Goal: Transaction & Acquisition: Obtain resource

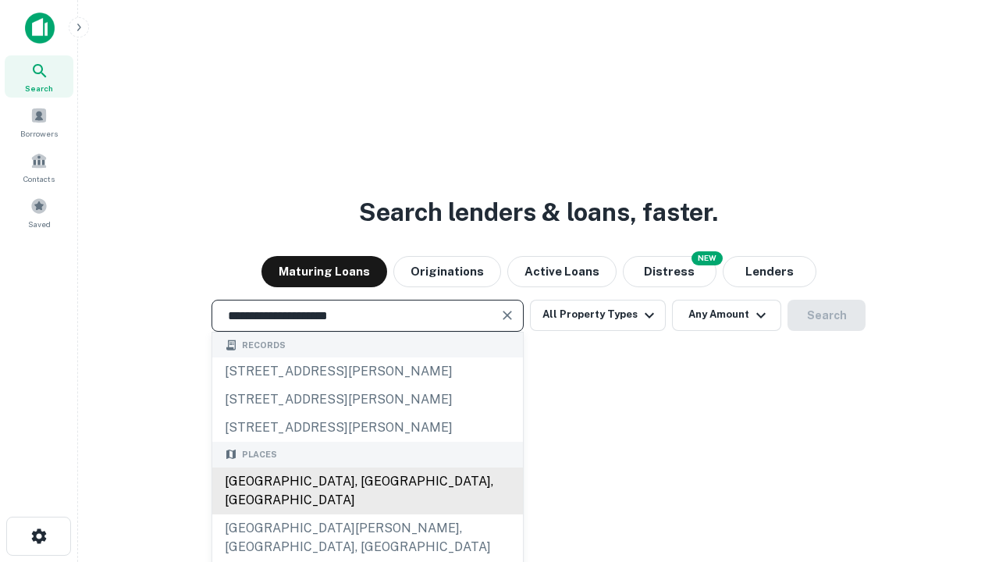
click at [367, 514] on div "[GEOGRAPHIC_DATA], [GEOGRAPHIC_DATA], [GEOGRAPHIC_DATA]" at bounding box center [367, 491] width 311 height 47
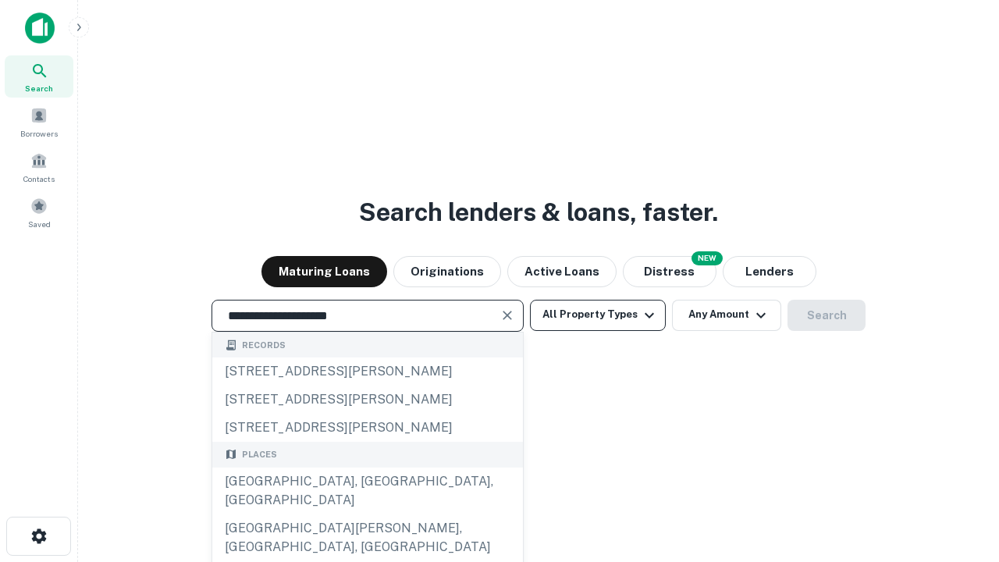
type input "**********"
click at [598, 315] on button "All Property Types" at bounding box center [598, 315] width 136 height 31
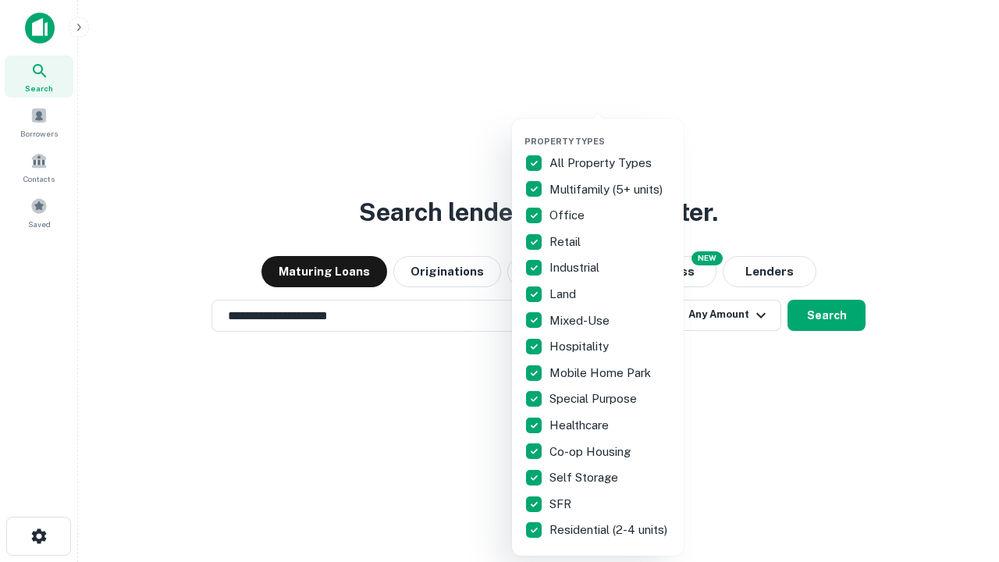
click at [610, 131] on button "button" at bounding box center [611, 131] width 172 height 1
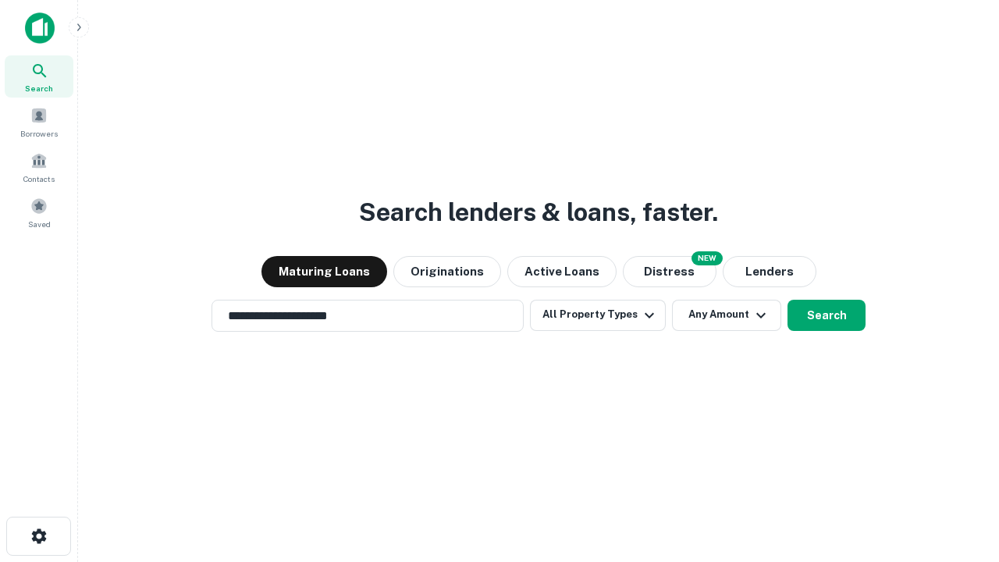
scroll to position [24, 0]
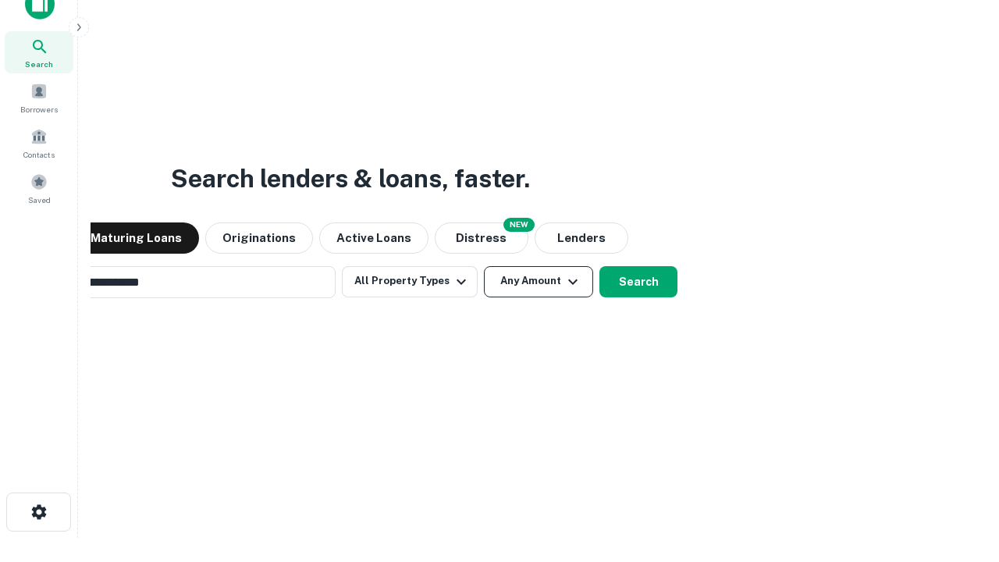
click at [484, 266] on button "Any Amount" at bounding box center [538, 281] width 109 height 31
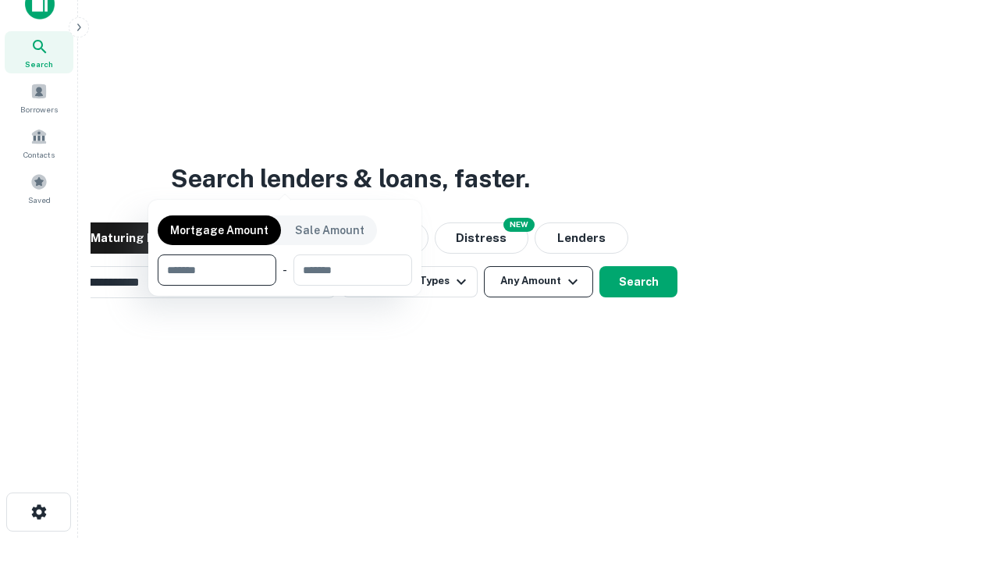
scroll to position [25, 0]
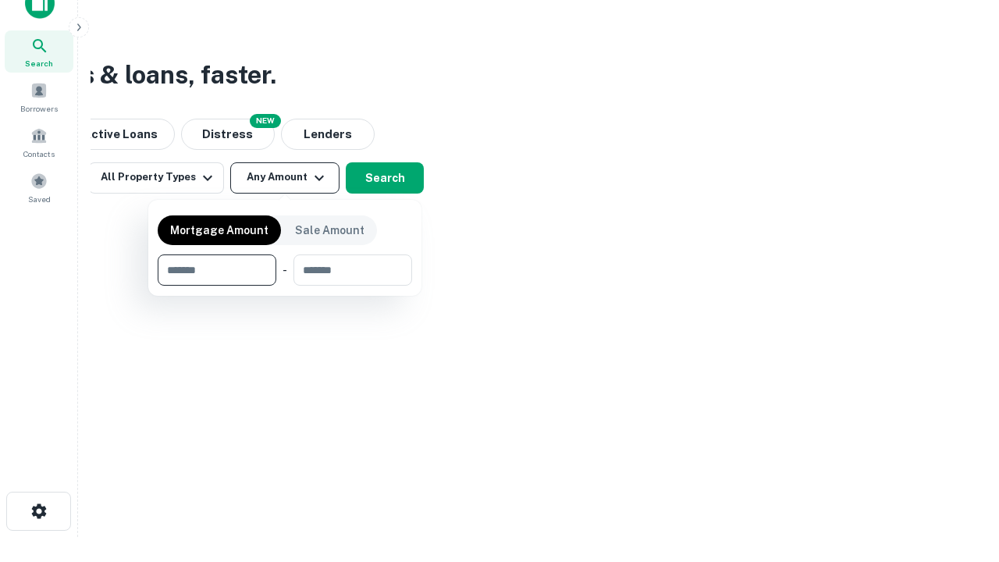
type input "*******"
click at [285, 286] on button "button" at bounding box center [285, 286] width 254 height 1
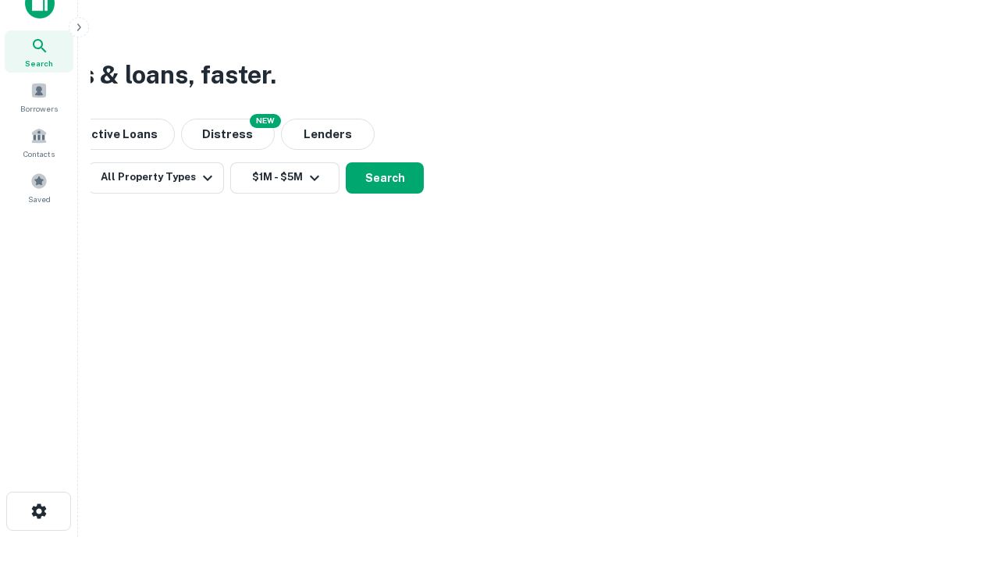
scroll to position [24, 0]
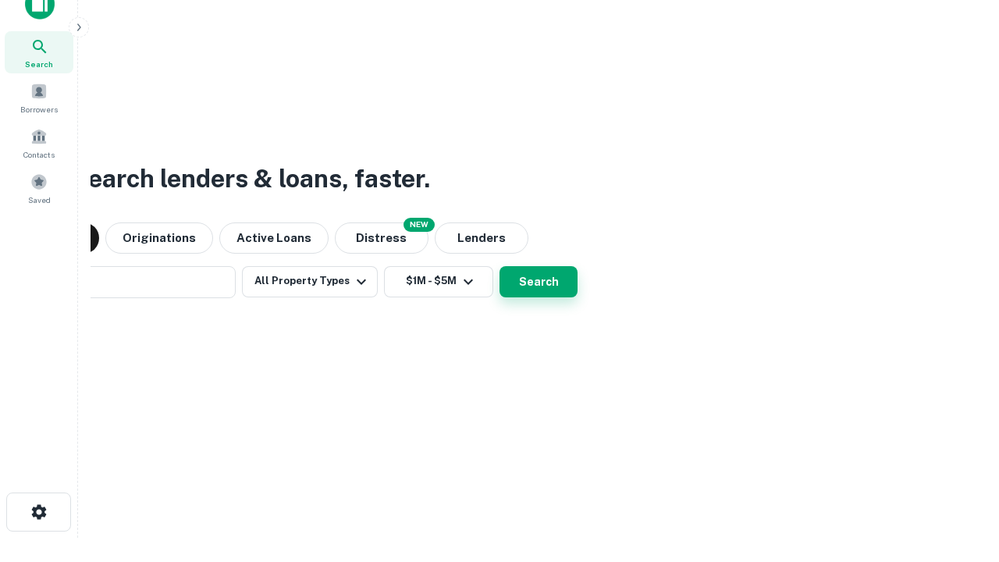
click at [500, 266] on button "Search" at bounding box center [539, 281] width 78 height 31
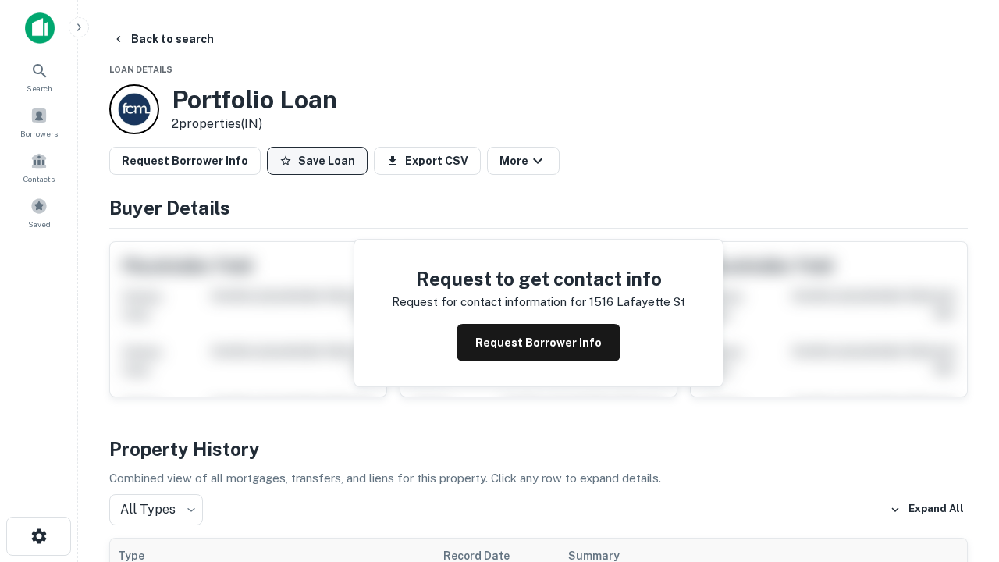
click at [317, 161] on button "Save Loan" at bounding box center [317, 161] width 101 height 28
click at [321, 161] on button "Save Loan" at bounding box center [317, 161] width 101 height 28
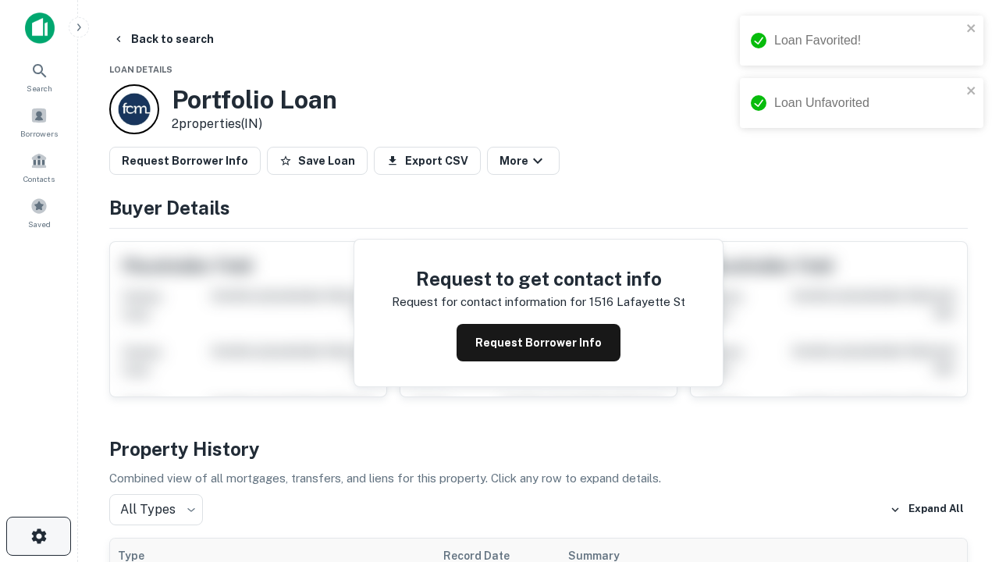
click at [38, 536] on icon "button" at bounding box center [39, 536] width 19 height 19
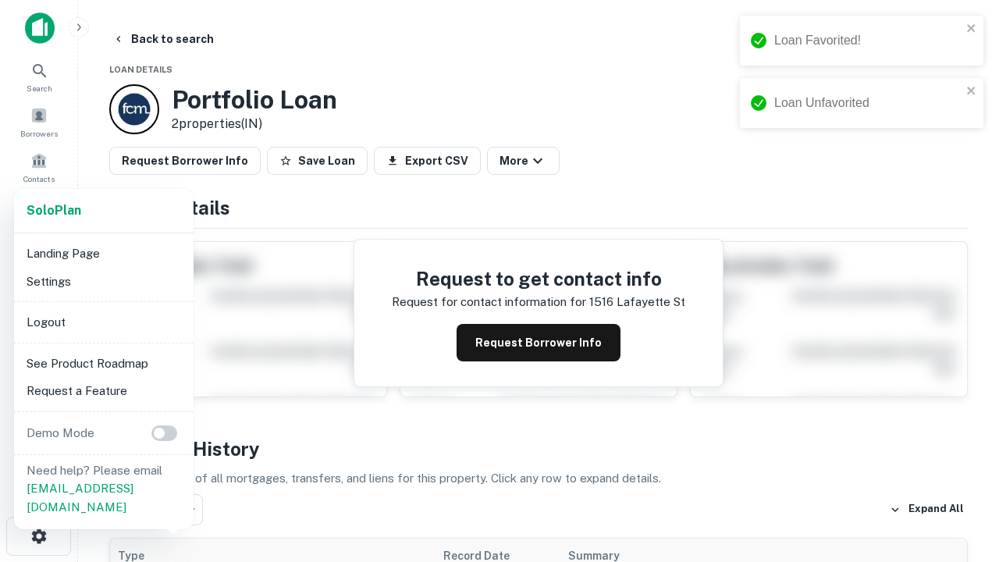
click at [103, 322] on li "Logout" at bounding box center [103, 322] width 167 height 28
